Goal: Task Accomplishment & Management: Use online tool/utility

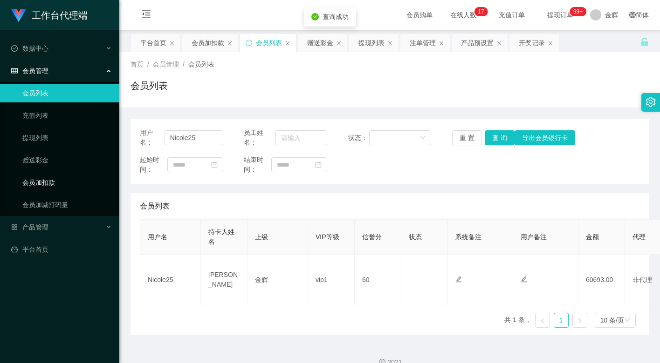
click at [61, 182] on link "会员加扣款" at bounding box center [66, 182] width 89 height 19
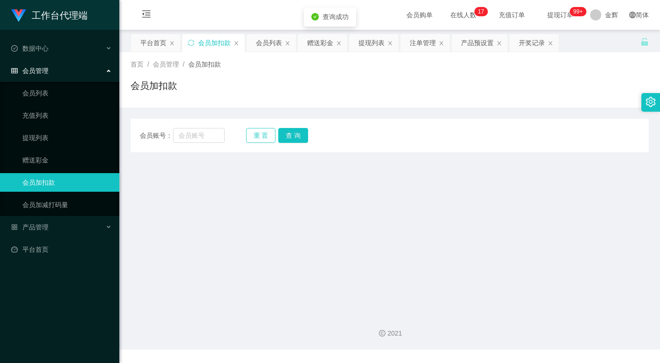
click at [260, 137] on button "重 置" at bounding box center [261, 135] width 30 height 15
click at [189, 133] on input "text" at bounding box center [199, 135] width 52 height 15
paste input "087861952374"
type input "087861952374"
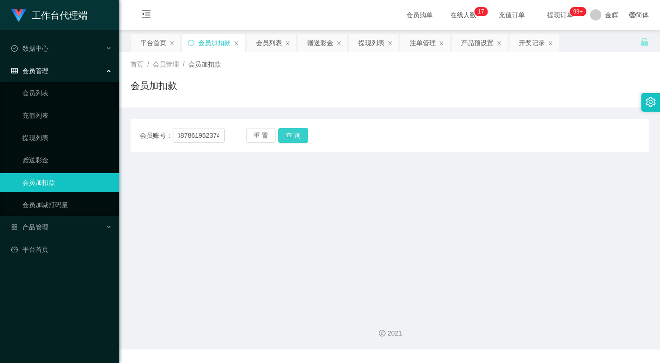
click at [288, 130] on button "查 询" at bounding box center [293, 135] width 30 height 15
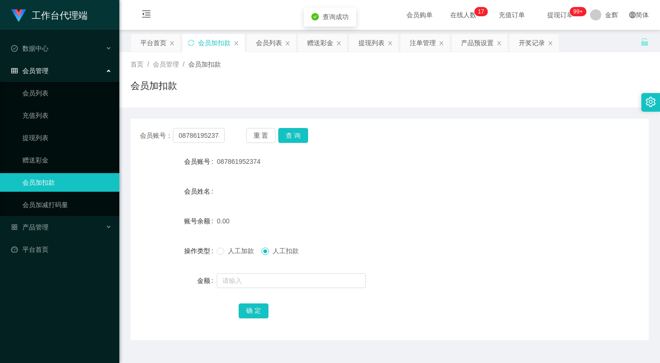
click at [228, 252] on span "人工加款" at bounding box center [241, 250] width 34 height 7
click at [254, 279] on input "text" at bounding box center [291, 280] width 149 height 15
type input "300"
click at [248, 308] on button "确 定" at bounding box center [254, 311] width 30 height 15
click at [340, 79] on div "会员加扣款" at bounding box center [389, 89] width 518 height 21
